Goal: Check status: Check status

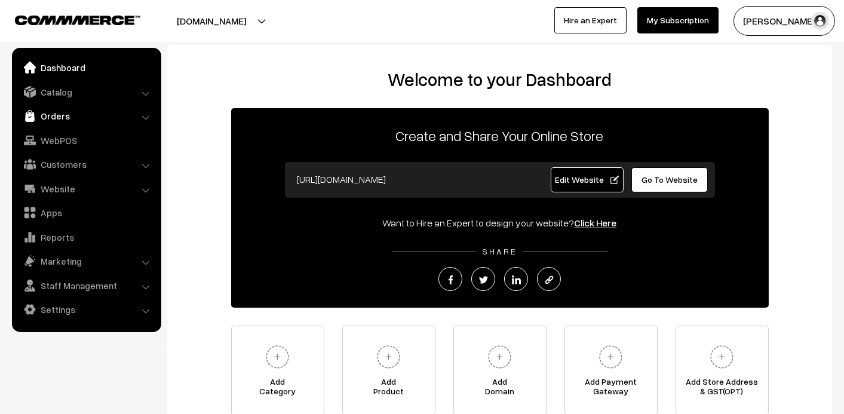
click at [55, 113] on link "Orders" at bounding box center [86, 116] width 142 height 22
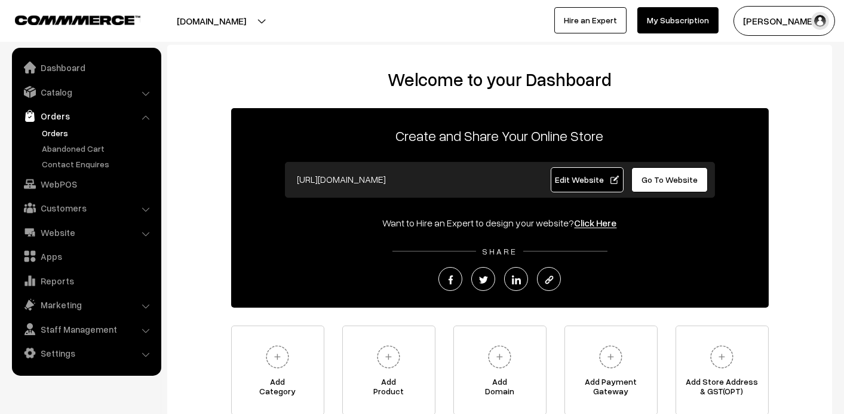
click at [54, 130] on link "Orders" at bounding box center [98, 133] width 118 height 13
click at [56, 145] on link "Abandoned Cart" at bounding box center [98, 148] width 118 height 13
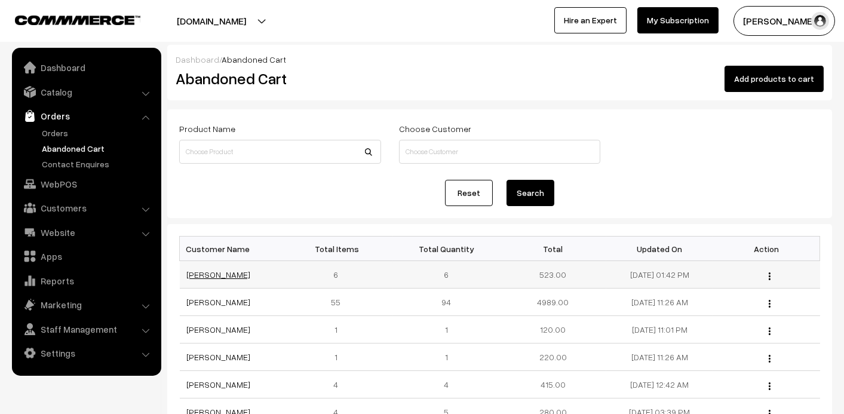
click at [213, 274] on link "[PERSON_NAME]" at bounding box center [219, 274] width 64 height 10
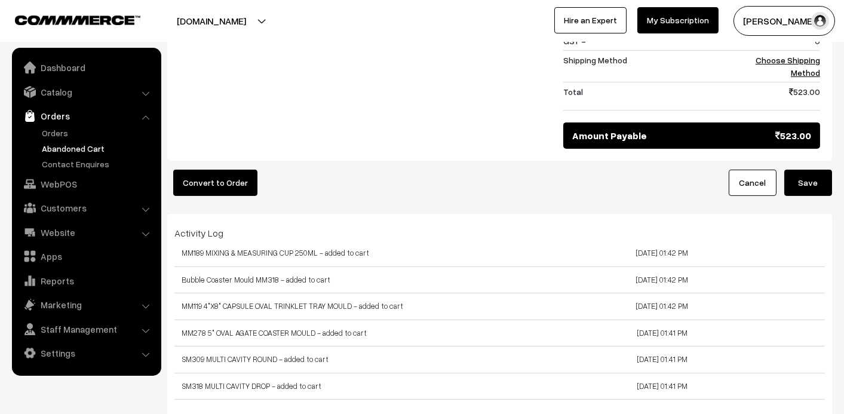
scroll to position [955, 0]
